Goal: Information Seeking & Learning: Learn about a topic

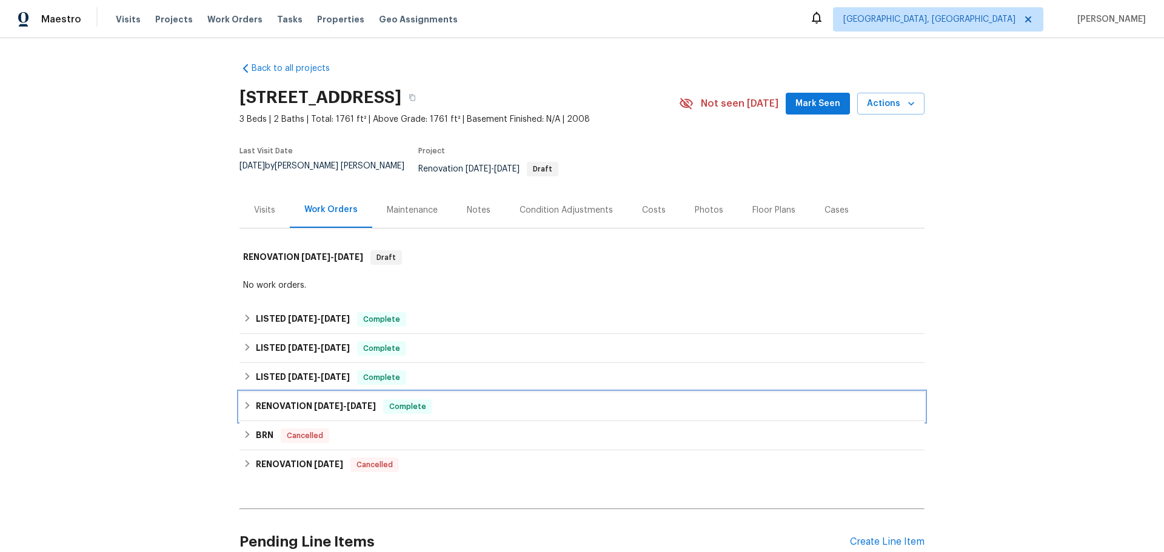
click at [276, 400] on h6 "RENOVATION [DATE] - [DATE]" at bounding box center [316, 407] width 120 height 15
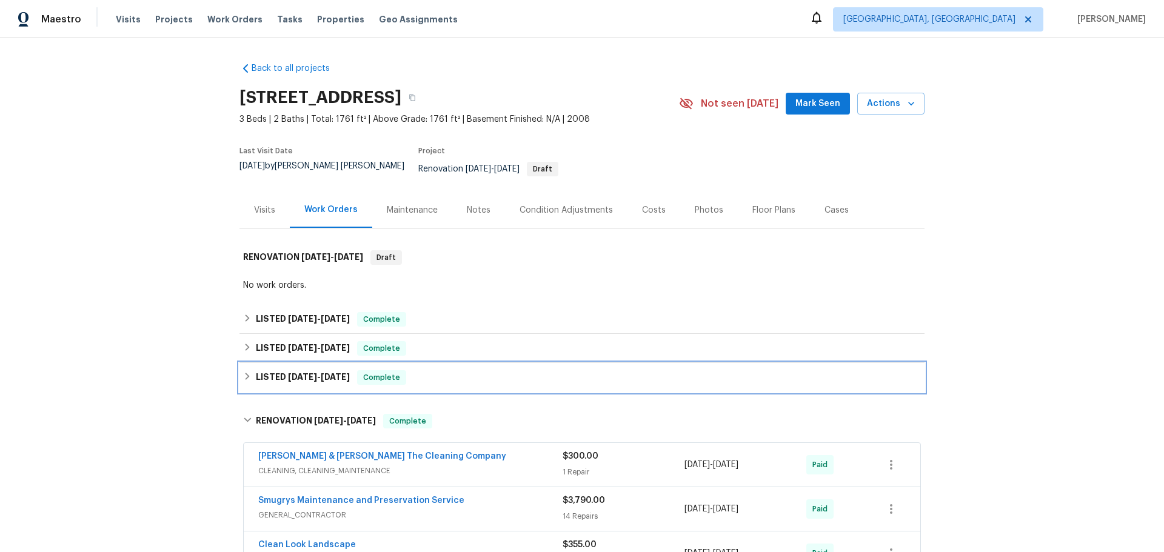
click at [287, 370] on h6 "LISTED [DATE] - [DATE]" at bounding box center [303, 377] width 94 height 15
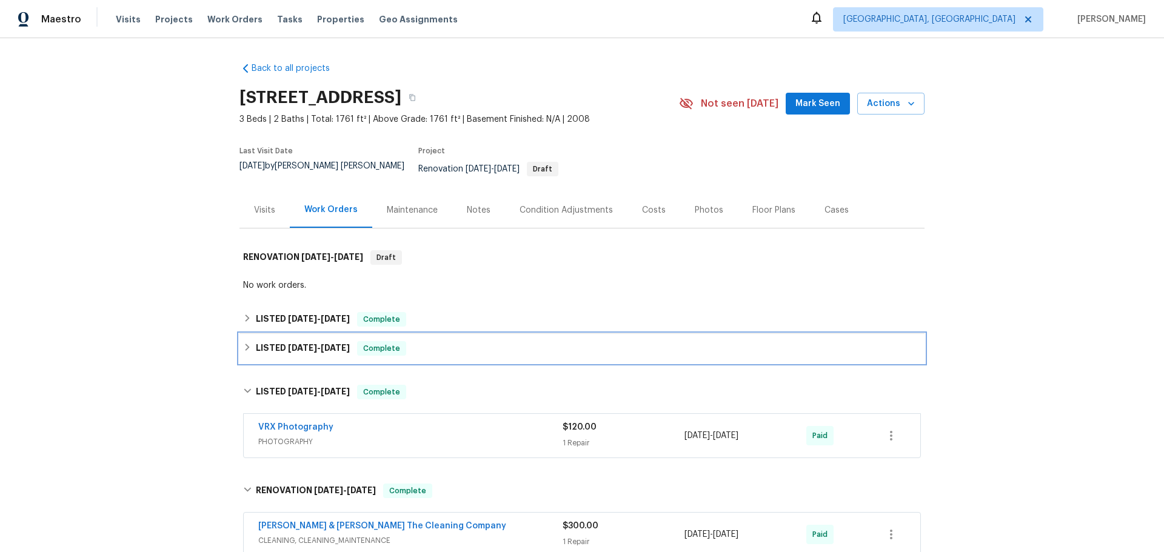
click at [287, 341] on h6 "LISTED [DATE] - [DATE]" at bounding box center [303, 348] width 94 height 15
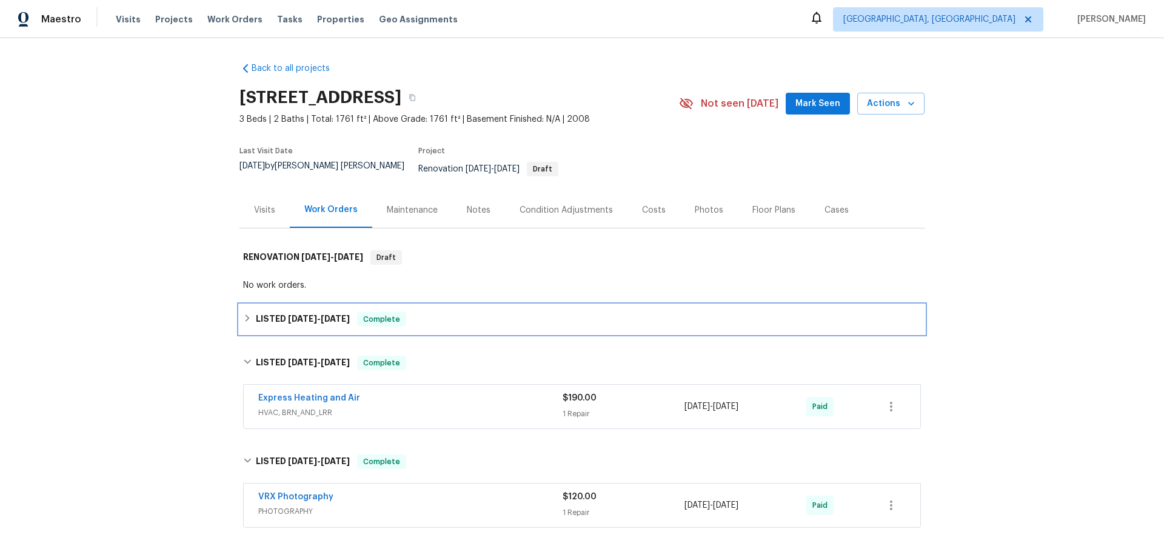
click at [280, 312] on h6 "LISTED [DATE] - [DATE]" at bounding box center [303, 319] width 94 height 15
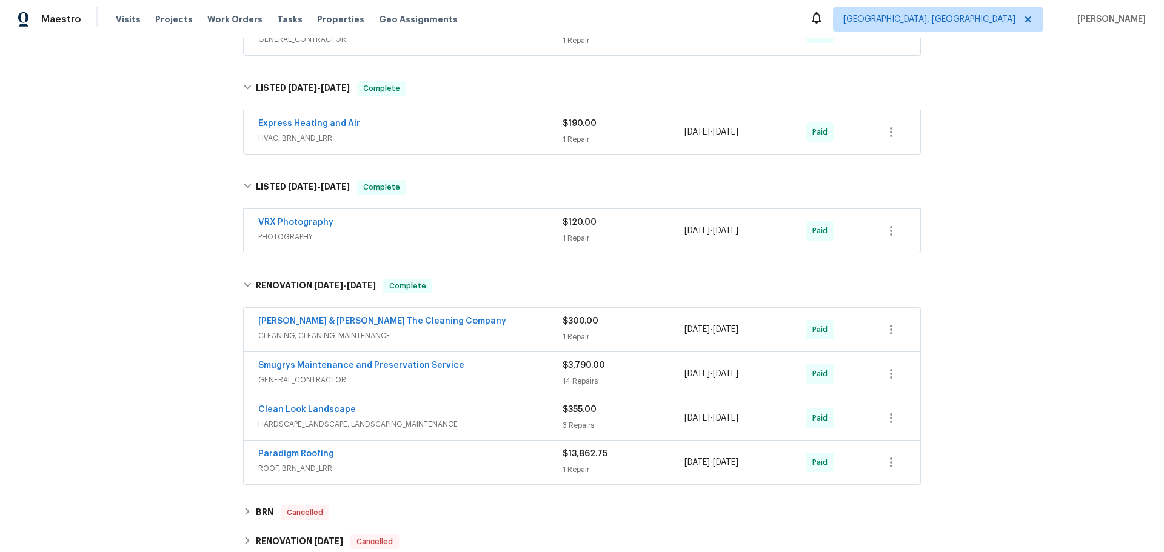
scroll to position [364, 0]
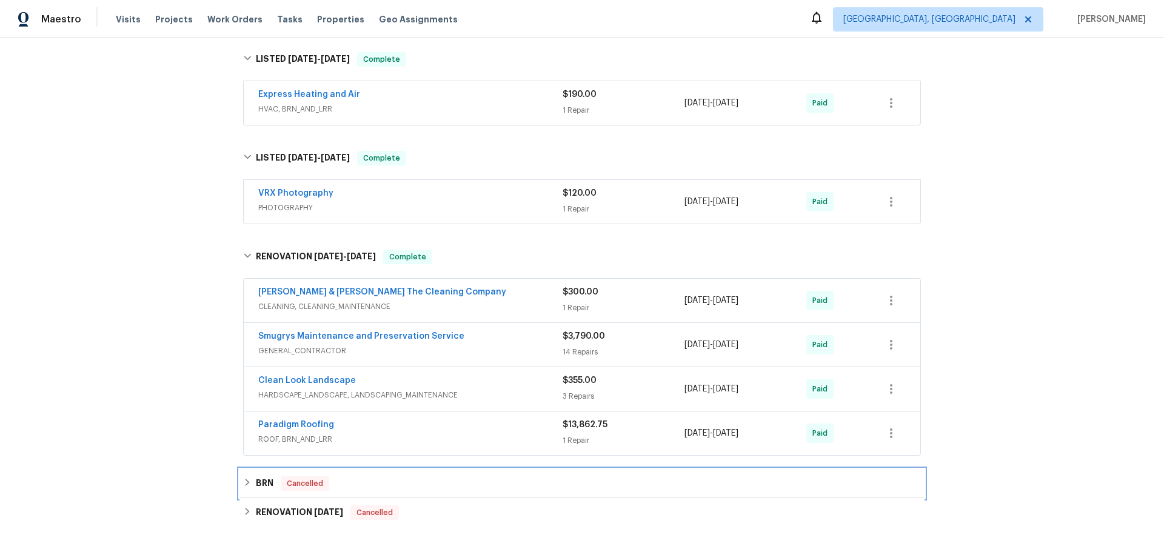
click at [306, 477] on div "BRN Cancelled" at bounding box center [582, 484] width 678 height 15
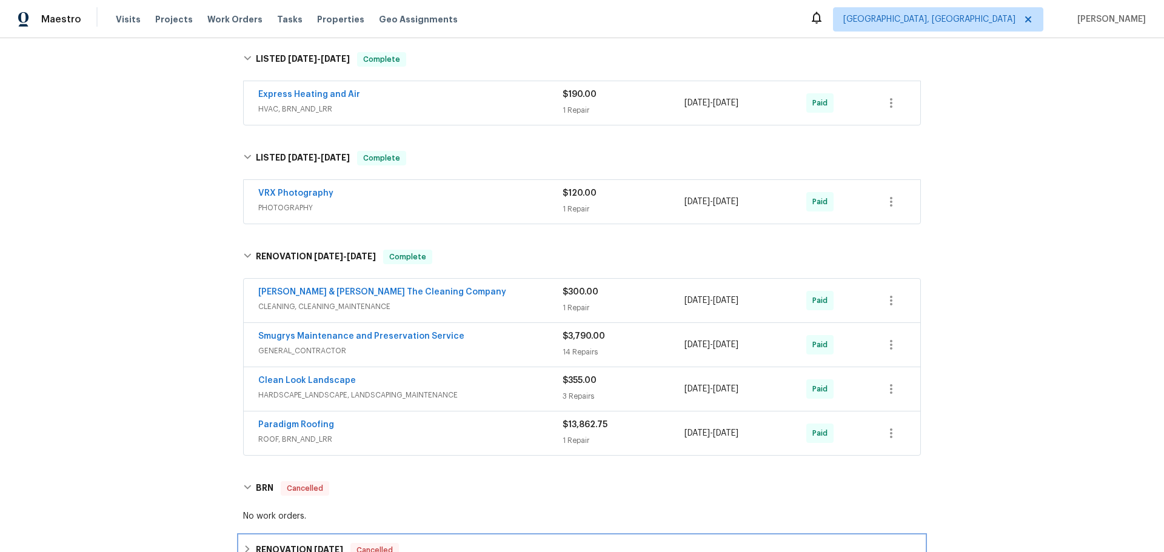
click at [273, 543] on h6 "RENOVATION [DATE]" at bounding box center [299, 550] width 87 height 15
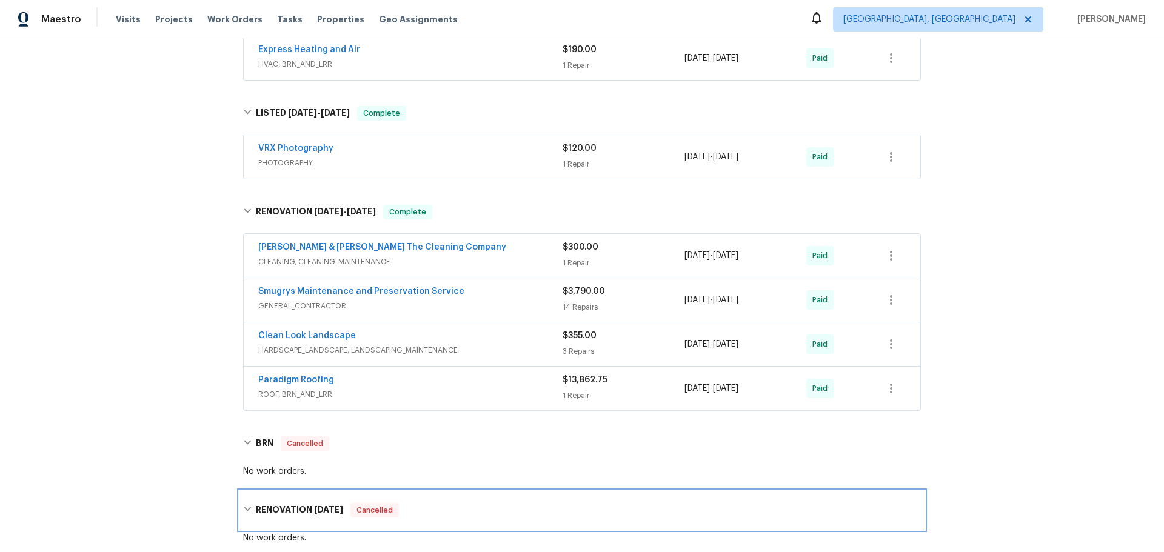
scroll to position [433, 0]
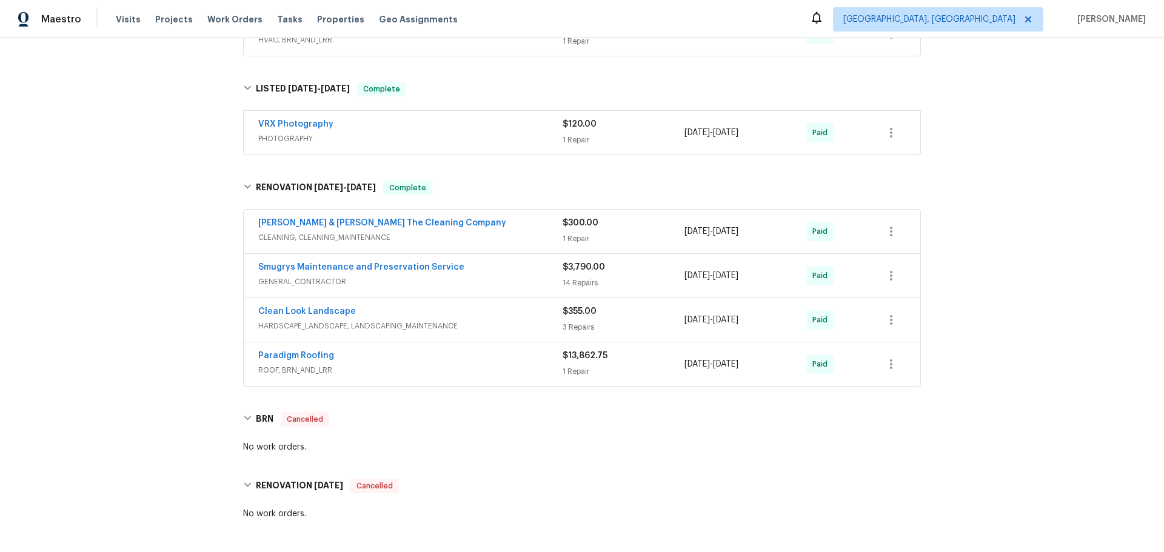
click at [401, 364] on span "ROOF, BRN_AND_LRR" at bounding box center [410, 370] width 304 height 12
